Goal: Information Seeking & Learning: Find specific fact

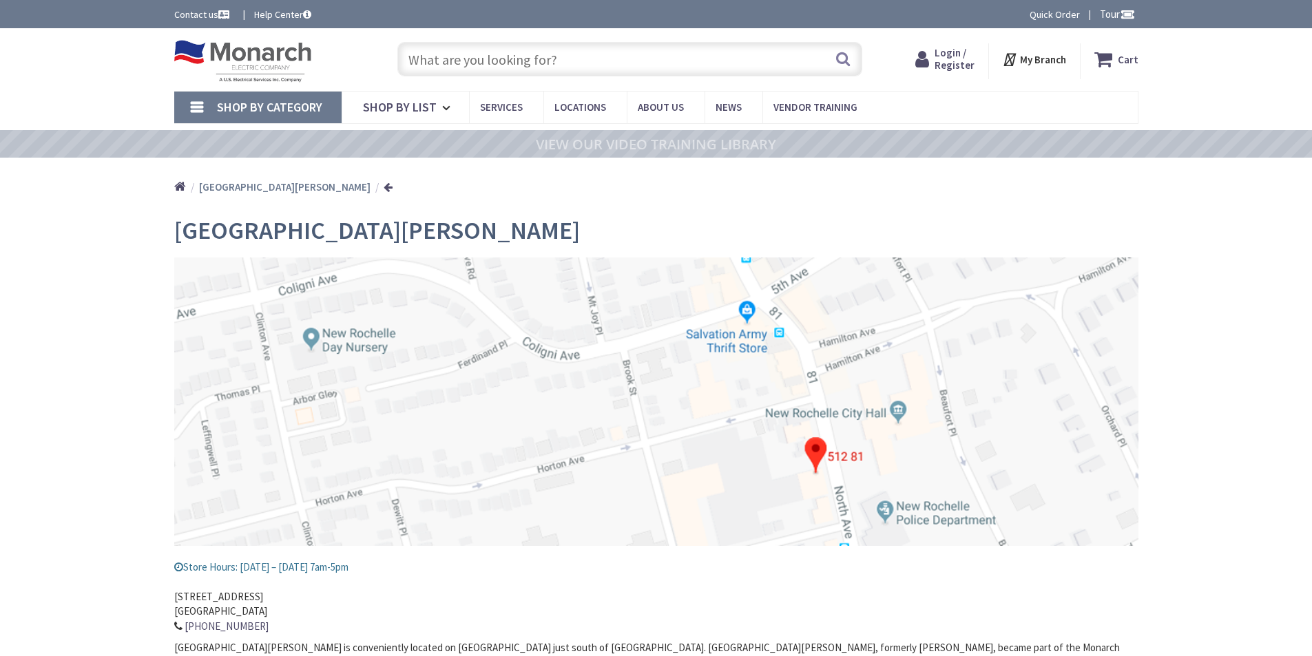
click at [505, 54] on input "text" at bounding box center [629, 59] width 465 height 34
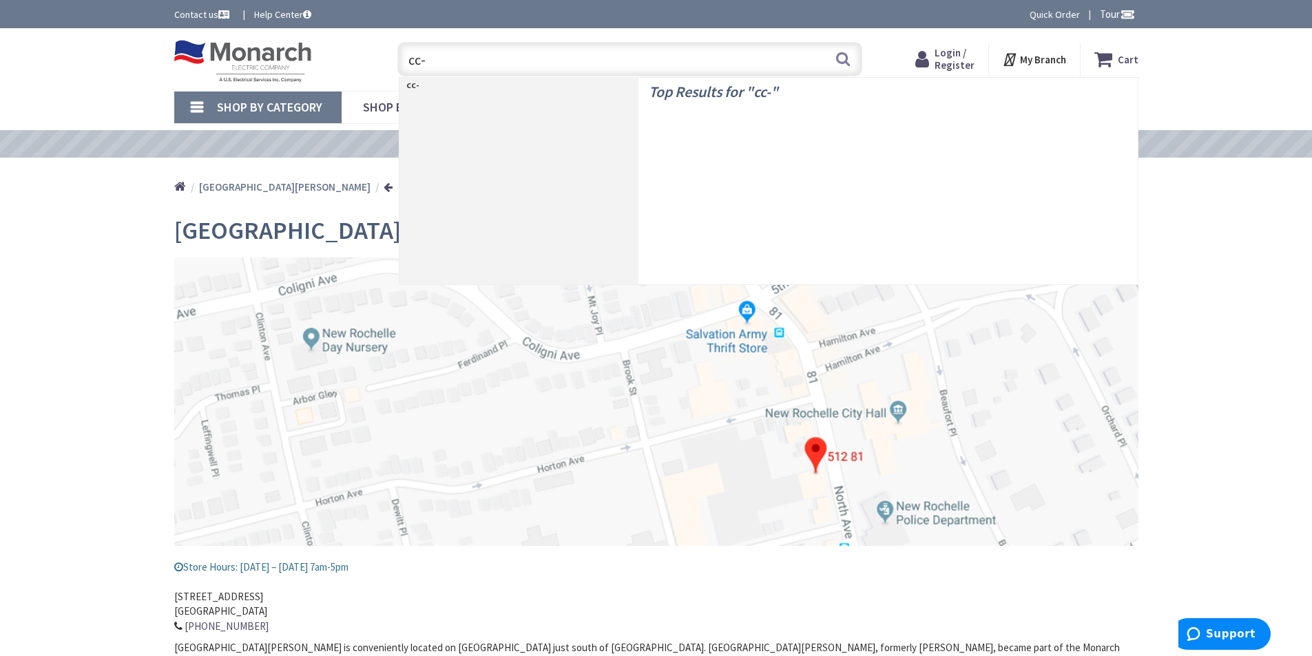
type input "cc-5"
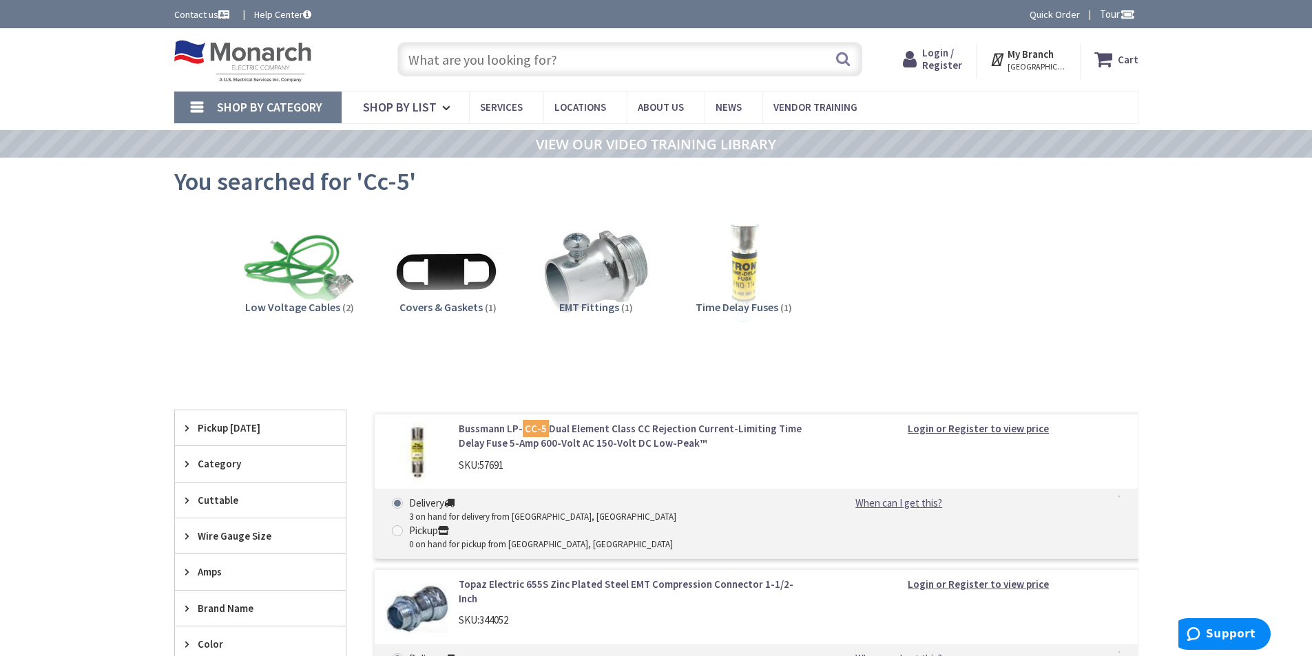
click at [525, 53] on input "text" at bounding box center [629, 59] width 465 height 34
